Goal: Task Accomplishment & Management: Complete application form

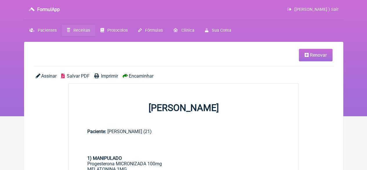
click at [74, 30] on span "Receitas" at bounding box center [81, 30] width 17 height 5
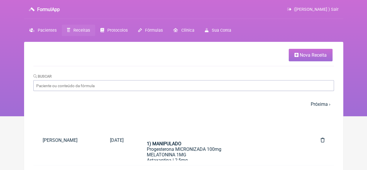
click at [308, 56] on span "Nova Receita" at bounding box center [313, 55] width 27 height 6
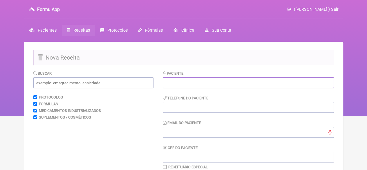
click at [203, 83] on input "text" at bounding box center [248, 82] width 171 height 11
paste input "[PERSON_NAME]"
type input "[PERSON_NAME]"
click at [200, 104] on input "tel" at bounding box center [248, 107] width 171 height 11
type input "21"
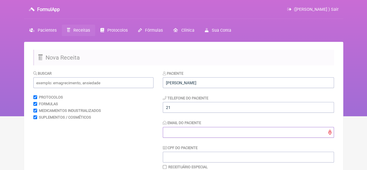
click at [198, 130] on input "Email do Paciente" at bounding box center [248, 132] width 171 height 11
type input "X@X"
click at [112, 84] on input "text" at bounding box center [93, 82] width 120 height 11
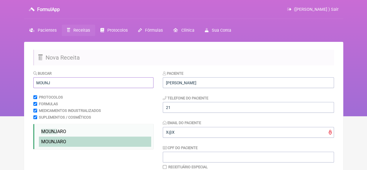
type input "MOUNJ"
click at [73, 144] on li "MOUNJ ARO" at bounding box center [95, 141] width 112 height 10
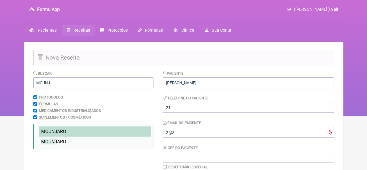
click at [48, 132] on span "MOUNJ" at bounding box center [49, 131] width 16 height 6
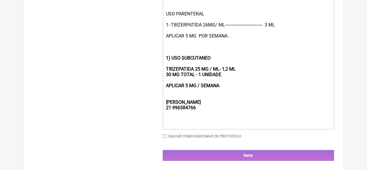
scroll to position [214, 0]
drag, startPoint x: 206, startPoint y: 111, endPoint x: 164, endPoint y: 104, distance: 42.4
click at [164, 104] on trix-editor "USO PARENTERAL 1- TIRZERPATIDA 26MG/ ML-------------------------------- 3 ML AP…" at bounding box center [248, 60] width 171 height 137
click at [227, 100] on div "1) USO SUBCUTANEO TIRZEPATIDA 25 MG / ML- 1,2 ML 30 MG TOTAL - 1 UNIDADE APLICA…" at bounding box center [248, 82] width 165 height 55
drag, startPoint x: 228, startPoint y: 88, endPoint x: 165, endPoint y: 59, distance: 69.3
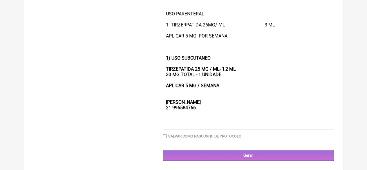
click at [166, 59] on div "1) USO SUBCUTANEO TIRZEPATIDA 25 MG / ML- 1,2 ML 30 MG TOTAL - 1 UNIDADE APLICA…" at bounding box center [248, 82] width 165 height 55
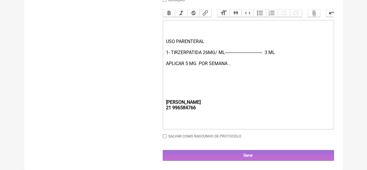
scroll to position [189, 0]
click at [269, 51] on div "USO PARENTERAL 1- TIRZERPATIDA 26MG/ ML-------------------------------- 3 ML AP…" at bounding box center [248, 61] width 165 height 44
type trix-editor "<div><br><br><br></div><div>USO PARENTERAL&nbsp;<br><br>1- TIRZERPATIDA 26MG/ M…"
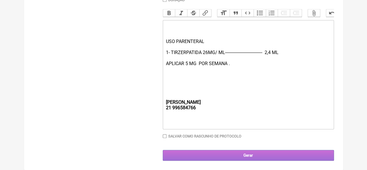
click at [238, 153] on input "Gerar" at bounding box center [248, 155] width 171 height 11
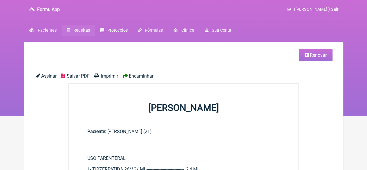
click at [101, 73] on span "Imprimir" at bounding box center [109, 76] width 17 height 6
click at [86, 73] on span "Salvar PDF" at bounding box center [78, 76] width 23 height 6
click at [110, 75] on span "Imprimir" at bounding box center [109, 76] width 17 height 6
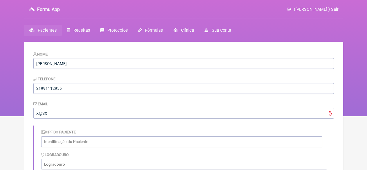
scroll to position [255, 0]
